Goal: Task Accomplishment & Management: Manage account settings

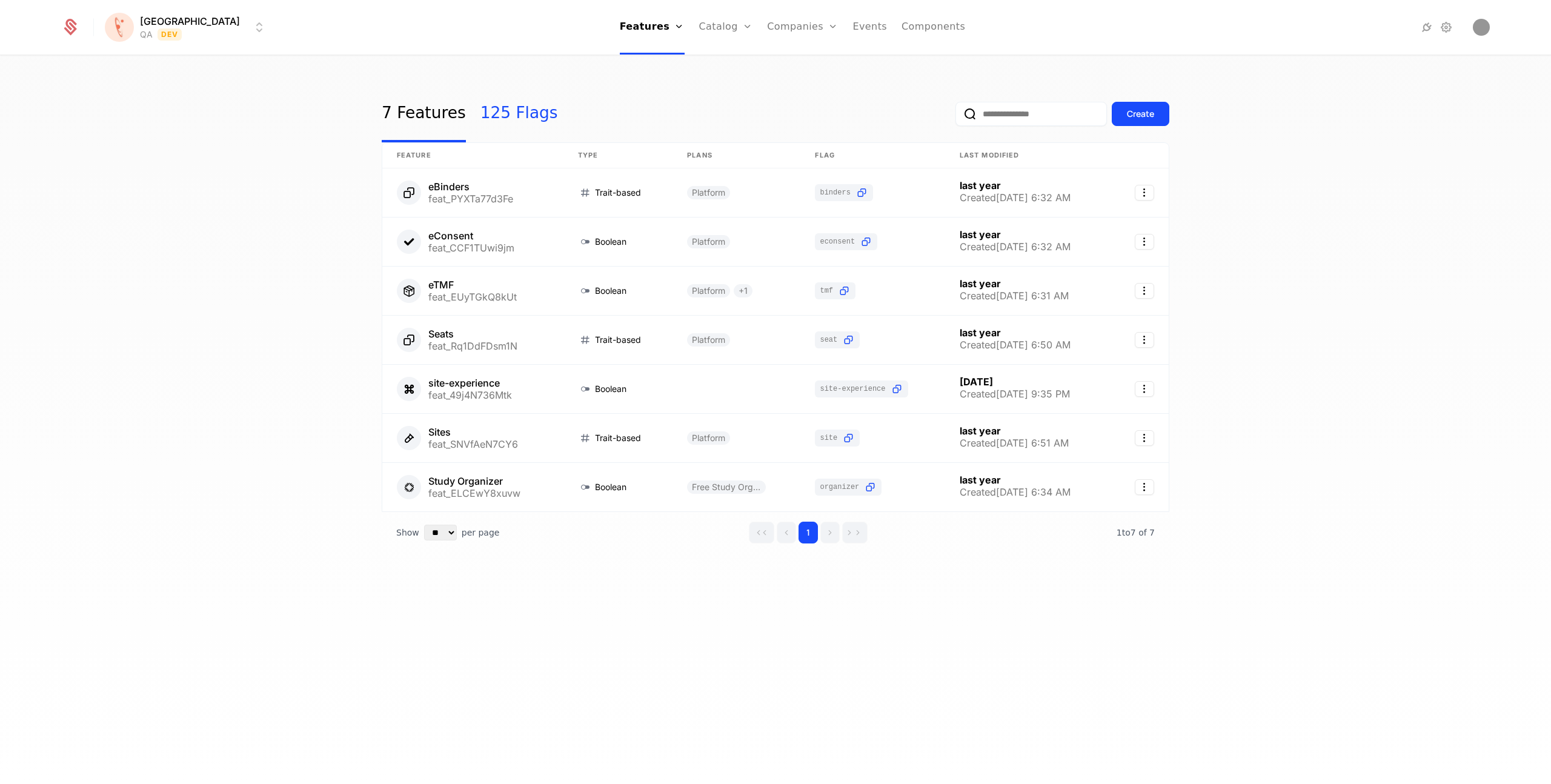
click at [484, 117] on link "125 Flags" at bounding box center [520, 114] width 78 height 57
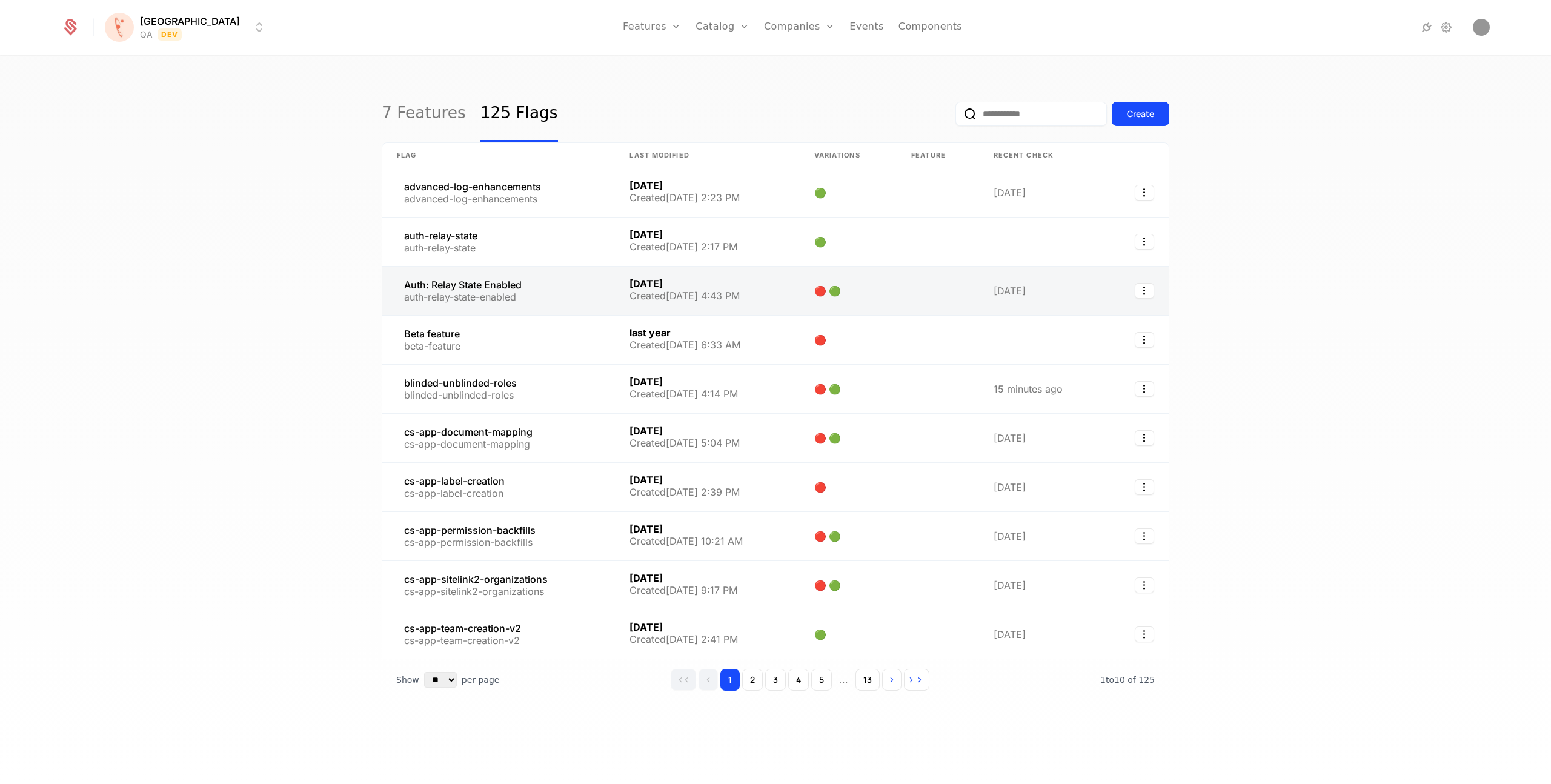
click at [455, 290] on link at bounding box center [498, 291] width 233 height 49
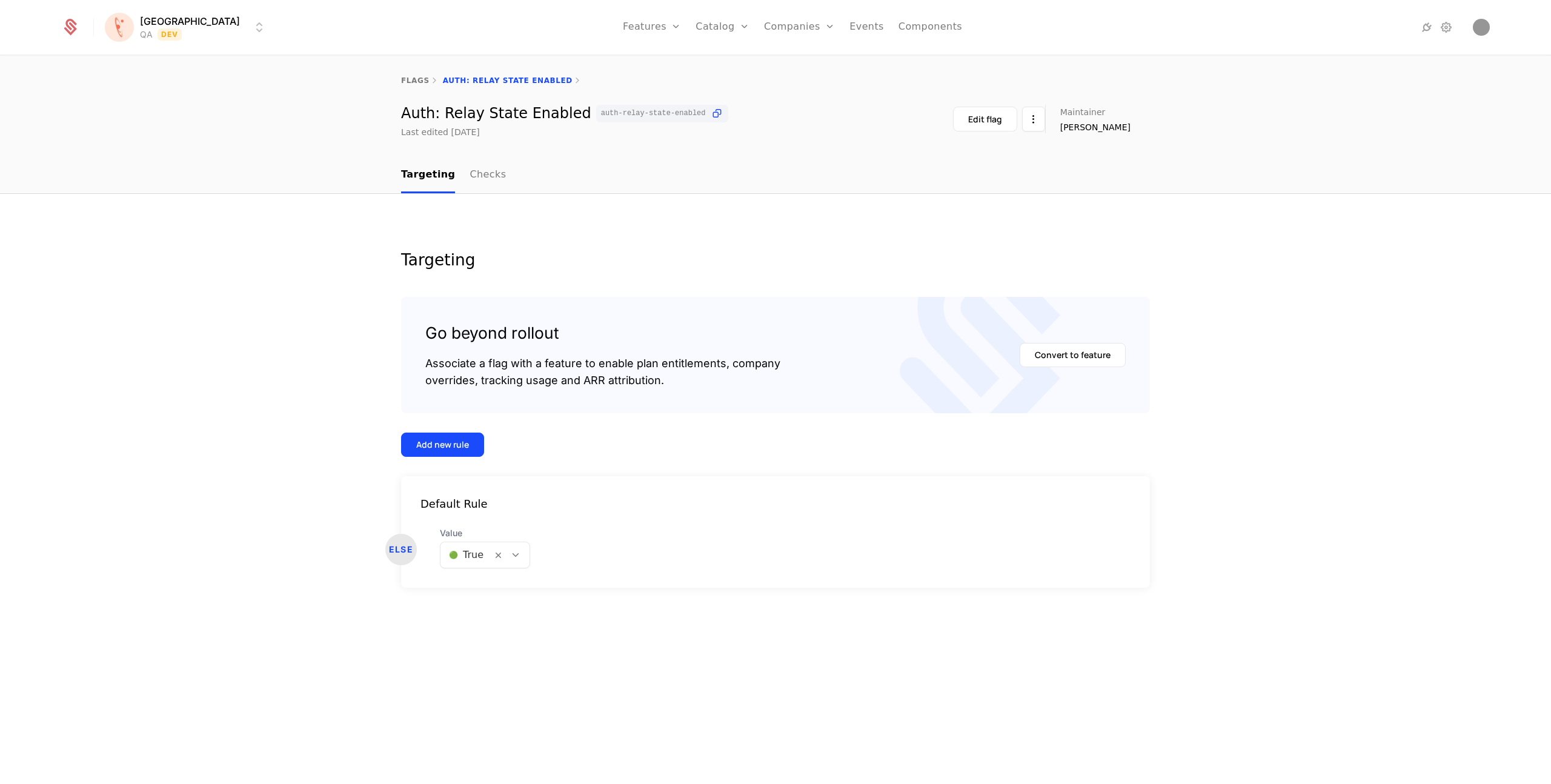
click at [174, 34] on html "Florence QA Dev Features Features Flags Catalog Plans Add Ons Credits Configura…" at bounding box center [775, 392] width 1551 height 784
click at [150, 137] on div "UAT Prod" at bounding box center [211, 136] width 204 height 24
click at [160, 20] on html "Florence UAT Prod Features Features Flags Catalog Plans Add Ons Credits Configu…" at bounding box center [775, 392] width 1551 height 784
click at [154, 108] on div "PROD" at bounding box center [137, 111] width 37 height 12
click at [163, 38] on html "Florence PROD Prod Features Features Flags Catalog Plans Add Ons Credits Config…" at bounding box center [775, 392] width 1551 height 784
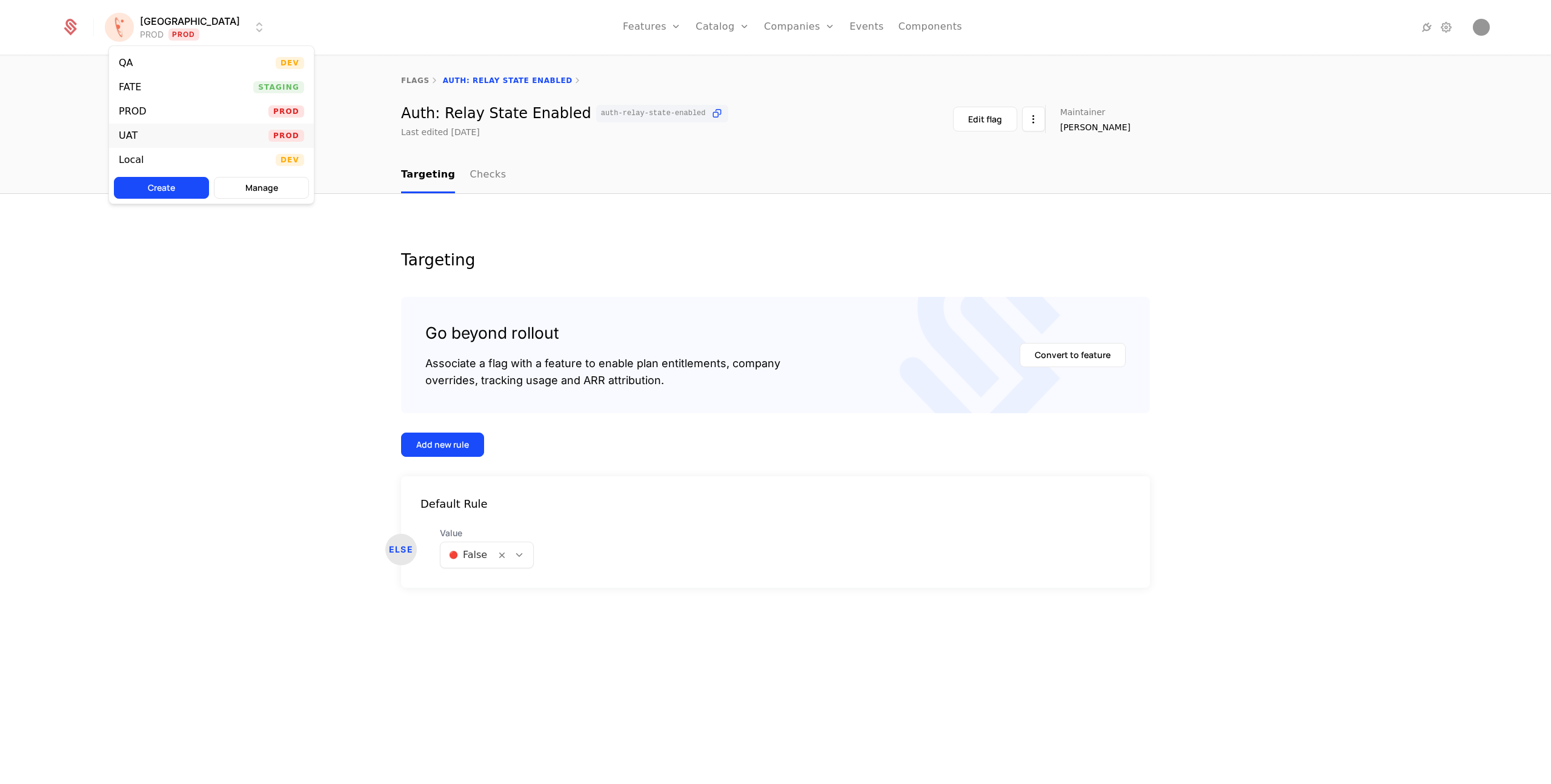
click at [160, 133] on div "UAT Prod" at bounding box center [211, 136] width 204 height 24
click at [159, 28] on html "Florence UAT Prod Features Features Flags Catalog Plans Add Ons Credits Configu…" at bounding box center [775, 392] width 1551 height 784
click at [146, 92] on div "FATE" at bounding box center [135, 87] width 32 height 12
click at [163, 25] on html "Florence FATE Staging Features Features Flags Catalog Plans Add Ons Credits Con…" at bounding box center [775, 392] width 1551 height 784
click at [145, 137] on div "UAT" at bounding box center [133, 136] width 28 height 12
